Goal: Transaction & Acquisition: Purchase product/service

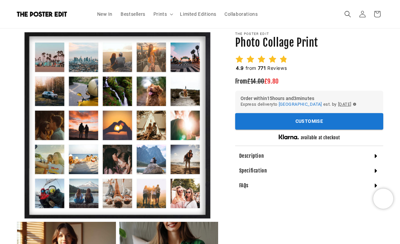
scroll to position [52, 0]
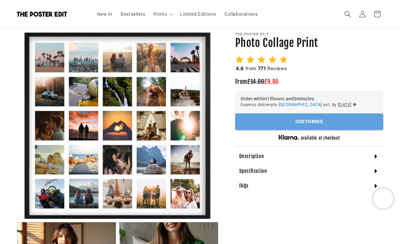
click at [321, 122] on button "Customise" at bounding box center [309, 121] width 148 height 16
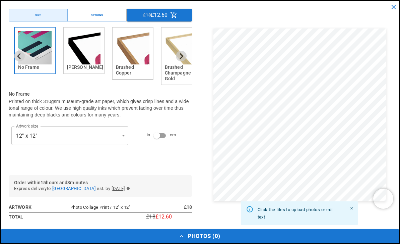
scroll to position [0, 130]
click at [183, 57] on icon "Next slide" at bounding box center [181, 56] width 6 height 6
click at [178, 56] on icon "Next slide" at bounding box center [181, 56] width 6 height 6
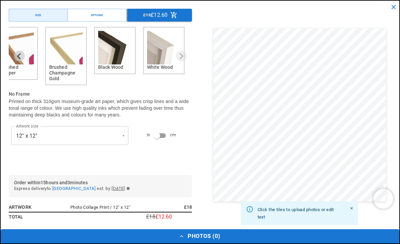
scroll to position [0, 260]
click at [181, 58] on icon "Next slide" at bounding box center [182, 56] width 4 height 6
click at [168, 61] on img "6 of 6" at bounding box center [164, 48] width 34 height 34
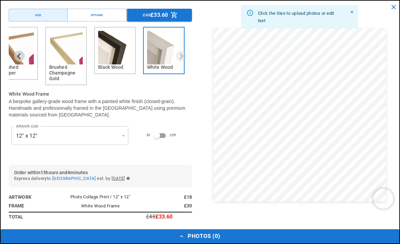
scroll to position [0, 0]
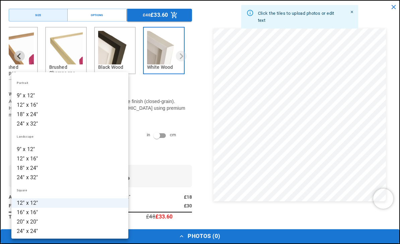
scroll to position [0, 260]
click at [33, 169] on li "18" x 24"" at bounding box center [69, 167] width 117 height 9
type input "*********"
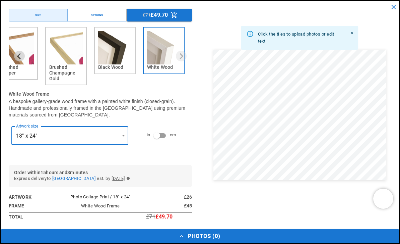
scroll to position [0, 130]
click at [19, 54] on icon "Previous slide" at bounding box center [19, 56] width 4 height 6
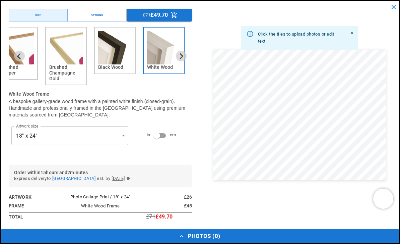
click at [20, 55] on icon "Previous slide" at bounding box center [19, 56] width 6 height 6
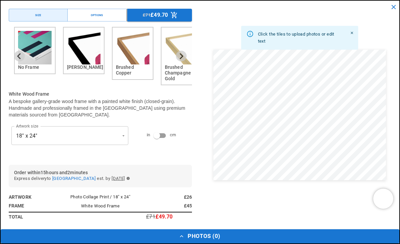
click at [36, 61] on img "1 of 6" at bounding box center [35, 48] width 34 height 34
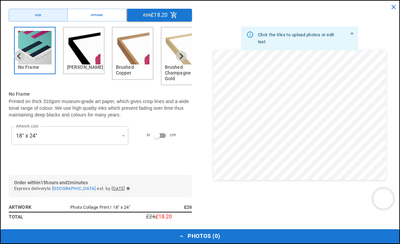
scroll to position [0, 260]
